Goal: Find specific page/section: Find specific page/section

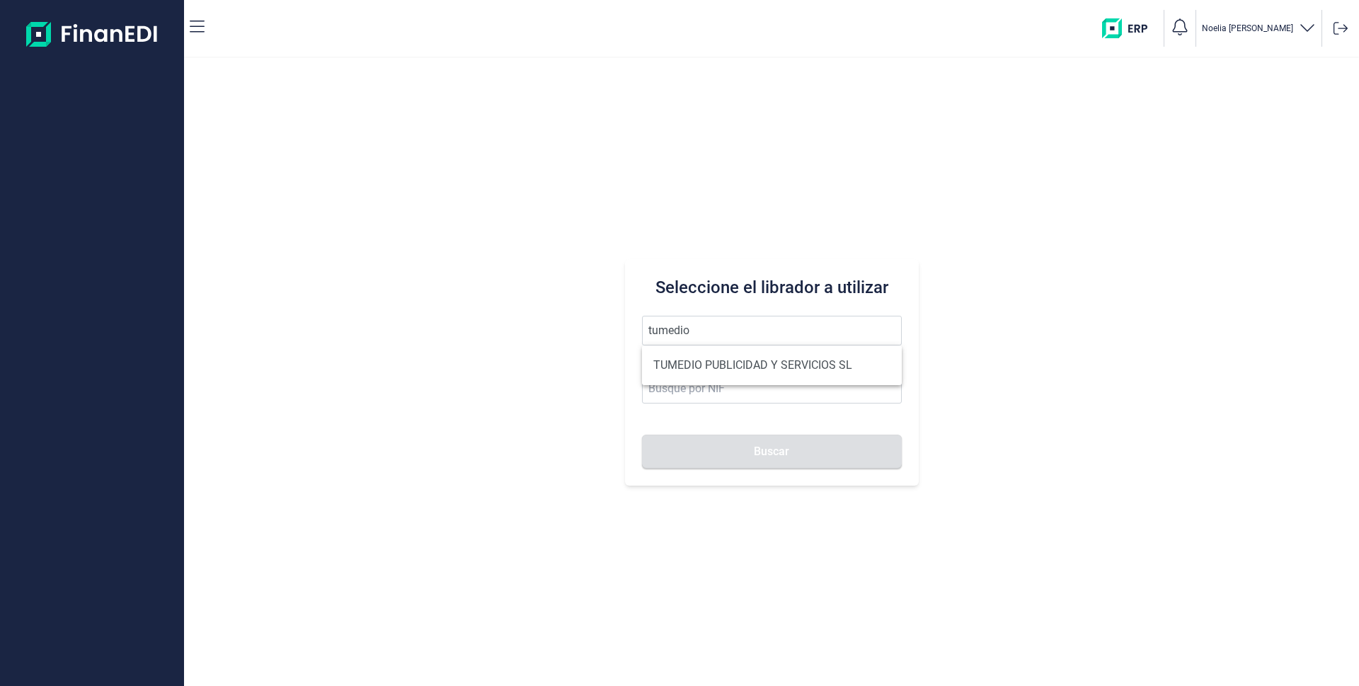
drag, startPoint x: 722, startPoint y: 365, endPoint x: 722, endPoint y: 382, distance: 17.7
click at [722, 365] on li "TUMEDIO PUBLICIDAD Y SERVICIOS SL" at bounding box center [772, 365] width 260 height 28
type input "TUMEDIO PUBLICIDAD Y SERVICIOS SL"
type input "B86892080"
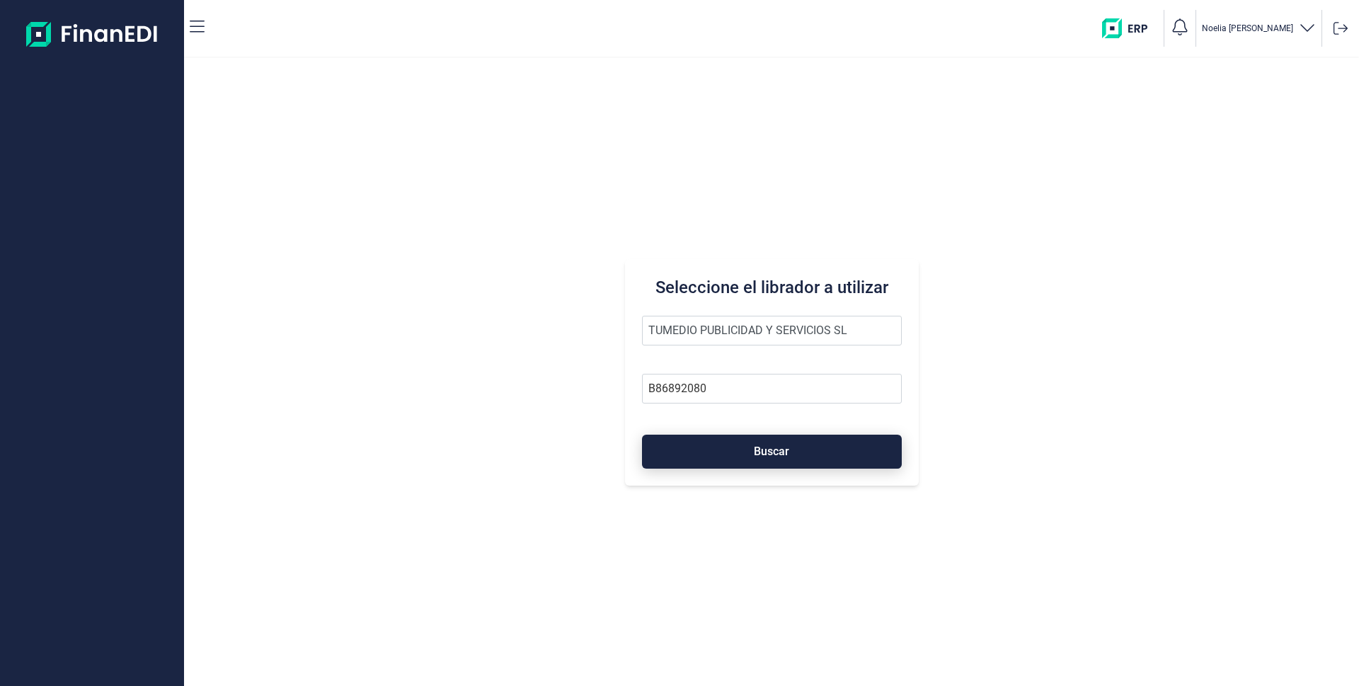
click at [733, 443] on button "Buscar" at bounding box center [772, 452] width 260 height 34
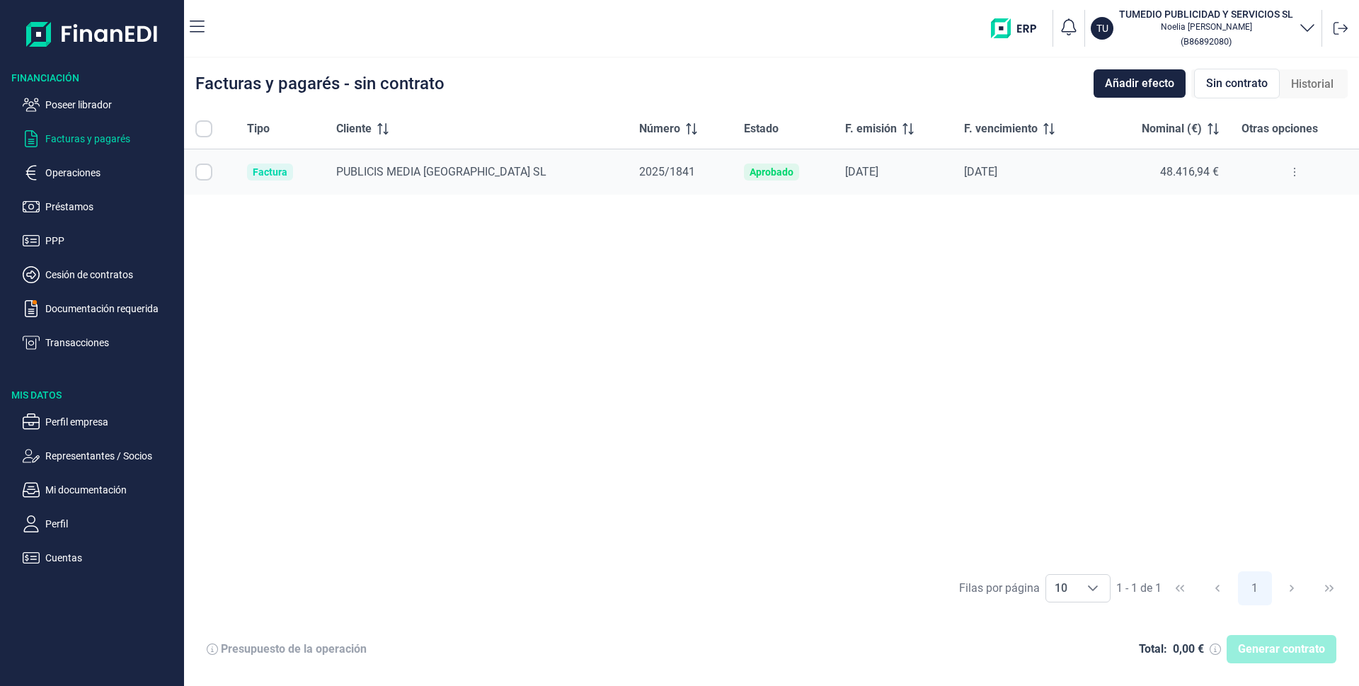
checkbox input "true"
click at [1286, 174] on button at bounding box center [1294, 172] width 25 height 23
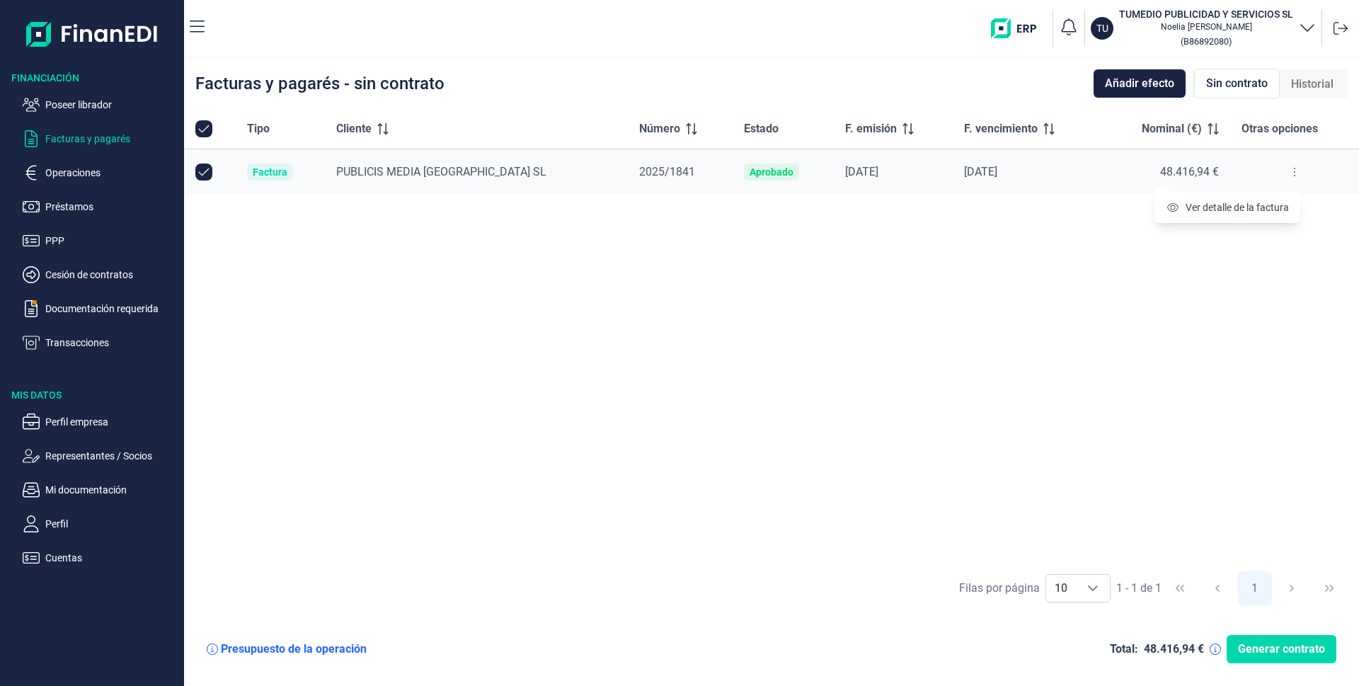
click at [1293, 176] on icon at bounding box center [1294, 171] width 3 height 11
click at [1293, 174] on icon at bounding box center [1294, 171] width 3 height 11
click at [65, 180] on p "Operaciones" at bounding box center [111, 172] width 133 height 17
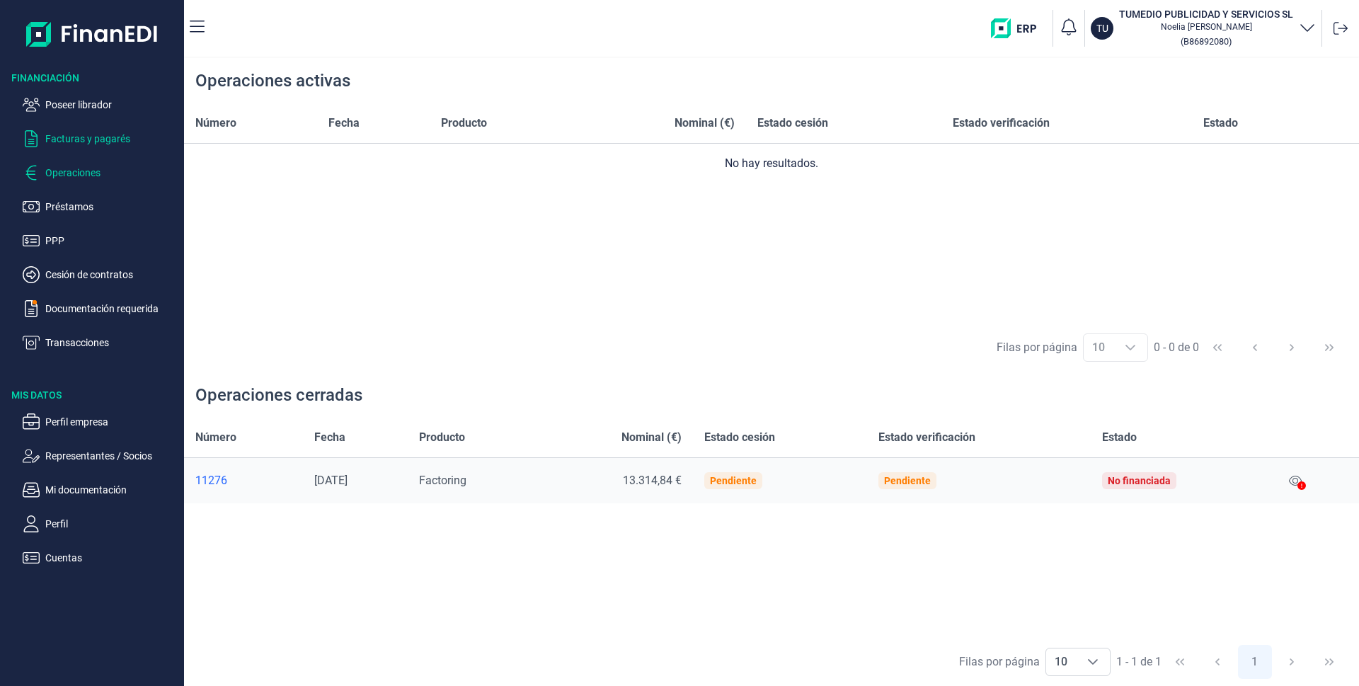
click at [94, 142] on p "Facturas y pagarés" at bounding box center [111, 138] width 133 height 17
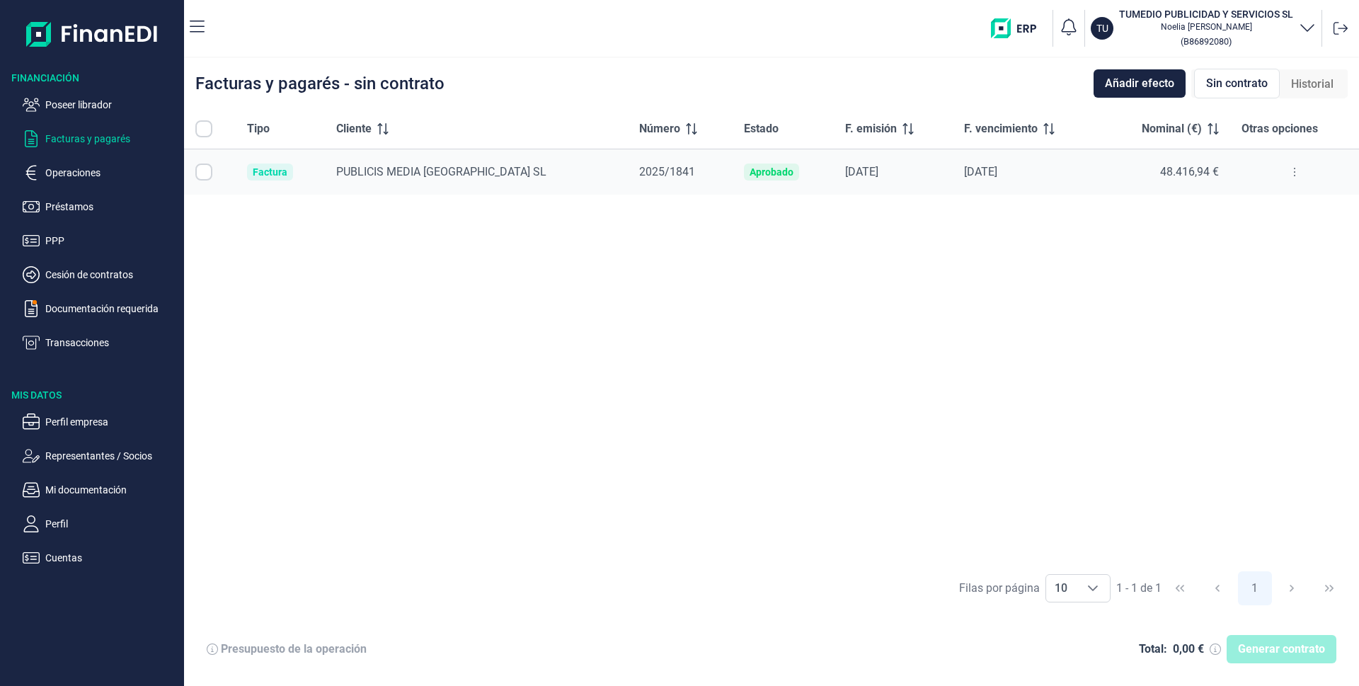
checkbox input "true"
click at [117, 306] on p "Documentación requerida" at bounding box center [111, 308] width 133 height 17
